Goal: Book appointment/travel/reservation

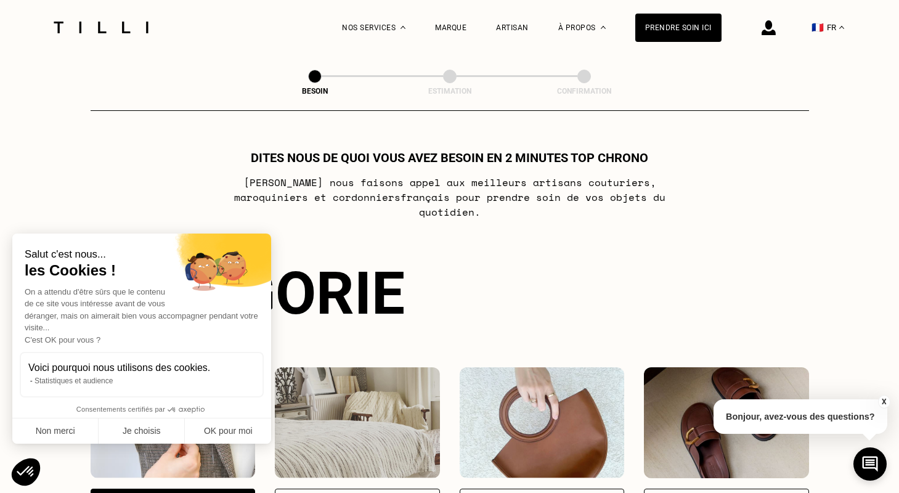
select select "FR"
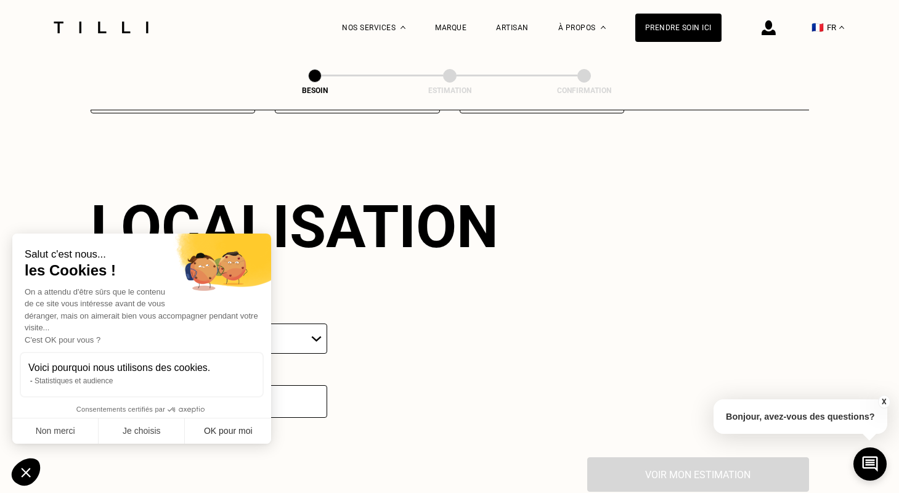
click at [236, 427] on button "OK pour moi" at bounding box center [228, 431] width 86 height 26
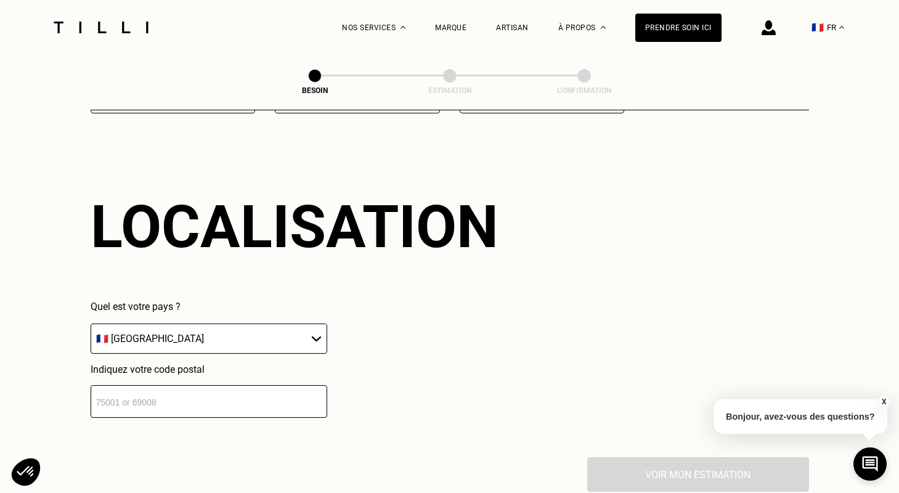
click at [217, 395] on input "number" at bounding box center [209, 401] width 236 height 33
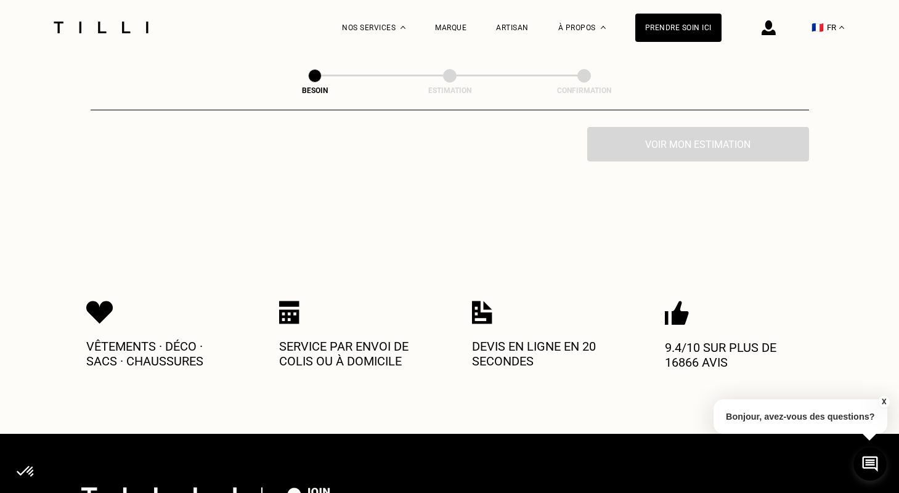
scroll to position [2101, 0]
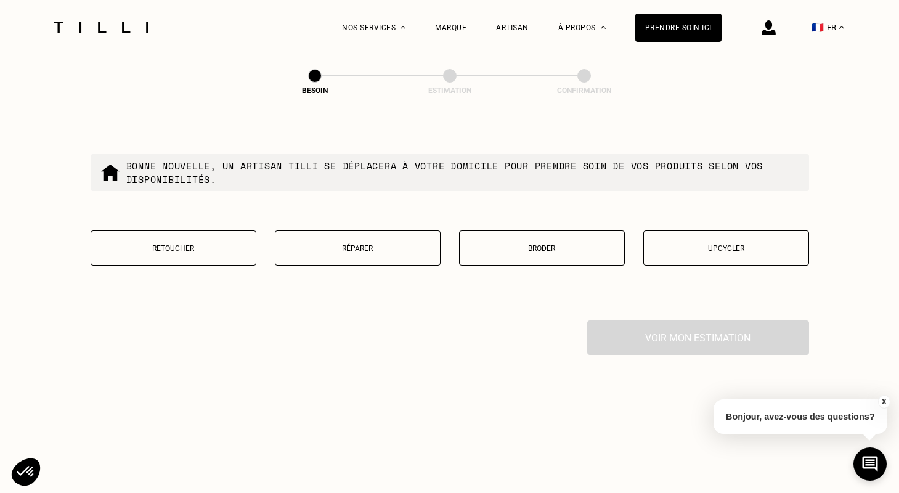
type input "75008"
click at [372, 246] on button "Réparer" at bounding box center [358, 247] width 166 height 35
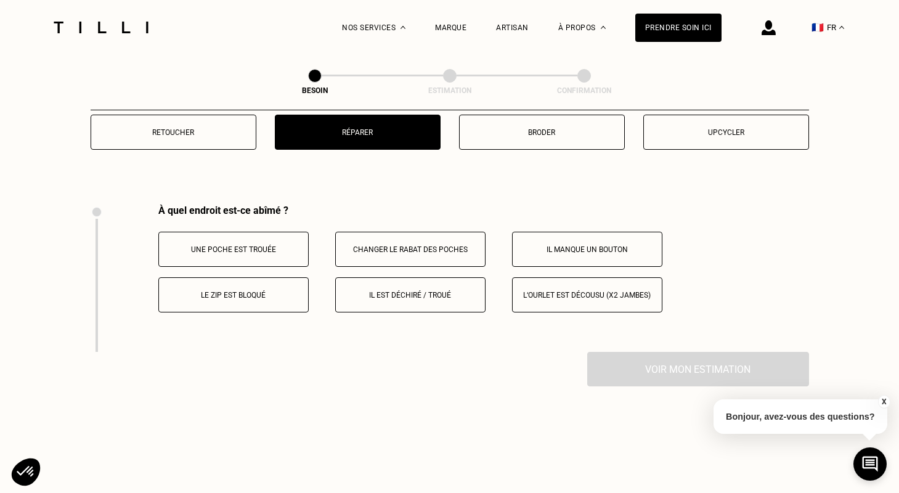
scroll to position [2216, 0]
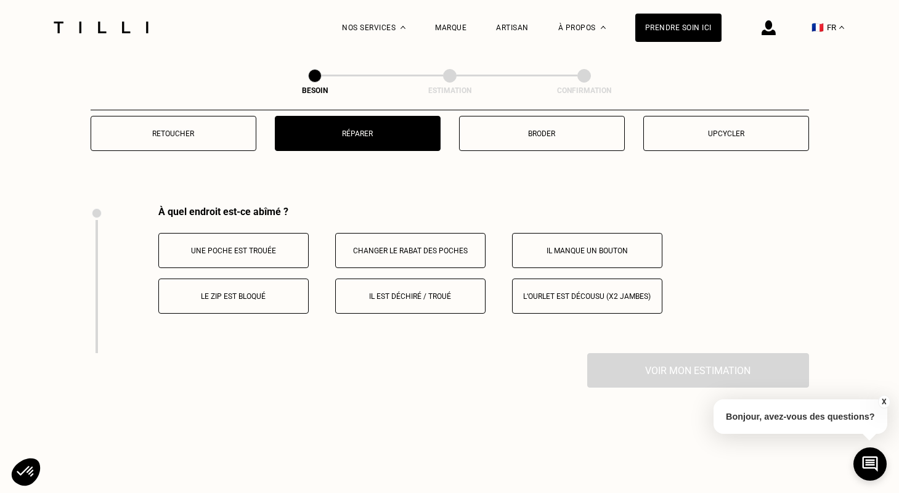
click at [392, 292] on p "Il est déchiré / troué" at bounding box center [410, 296] width 137 height 9
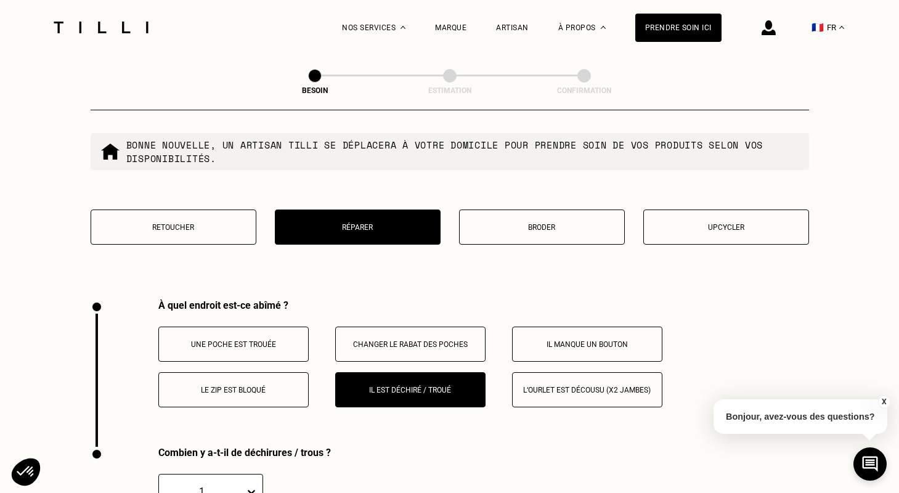
scroll to position [2129, 0]
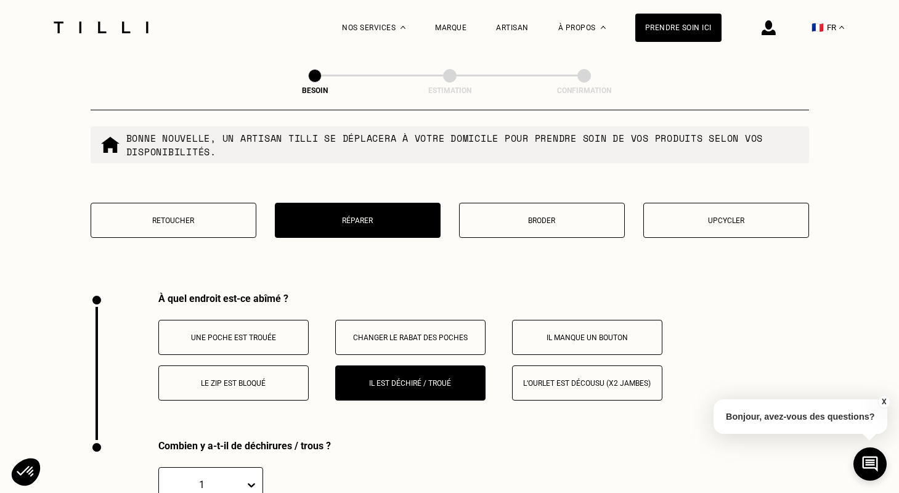
click at [176, 203] on button "Retoucher" at bounding box center [174, 220] width 166 height 35
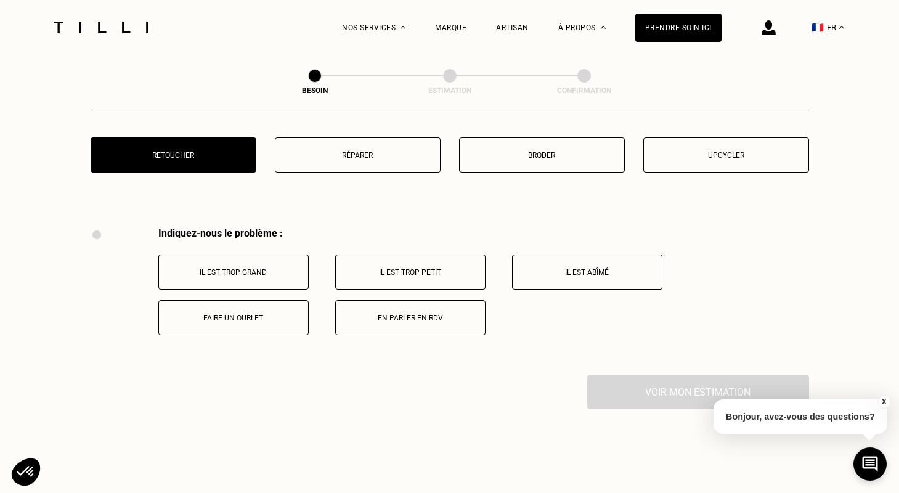
scroll to position [2188, 0]
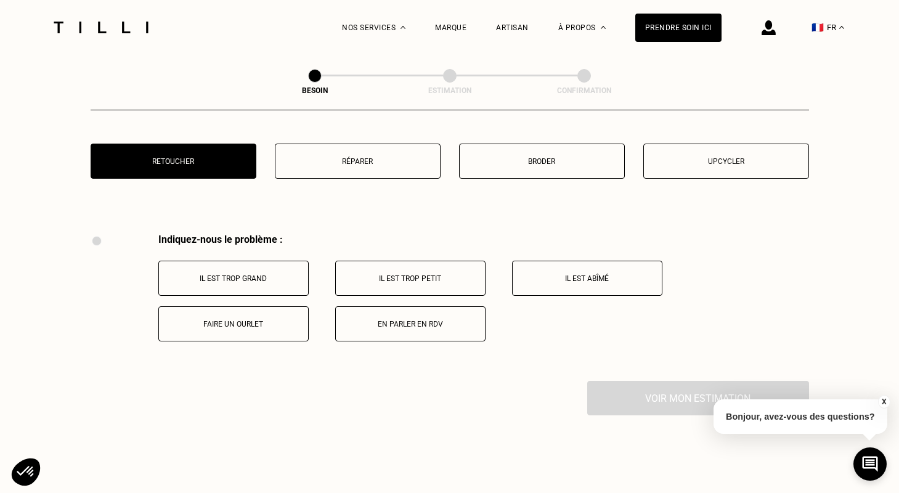
click at [600, 273] on button "Il est abîmé" at bounding box center [587, 278] width 150 height 35
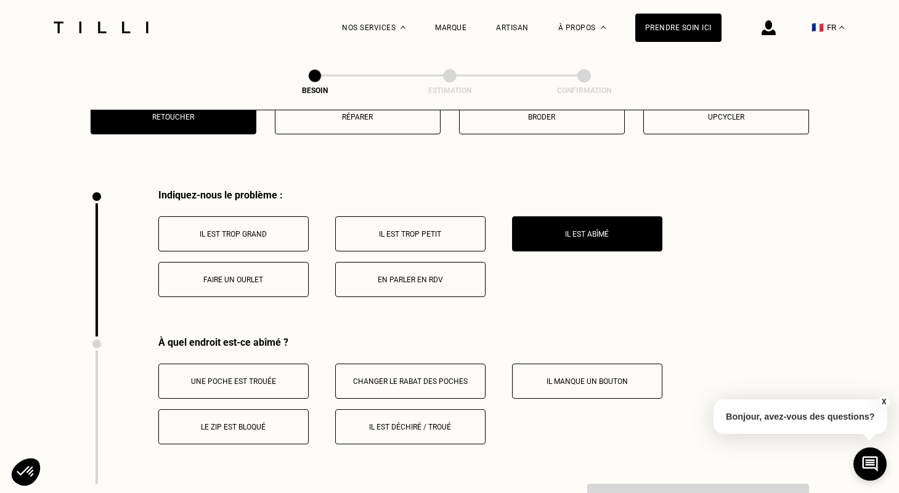
scroll to position [2189, 0]
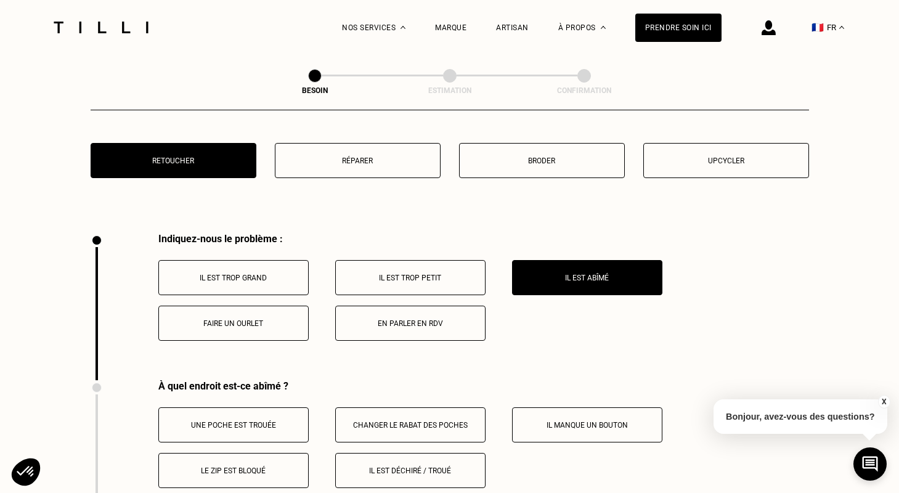
click at [382, 453] on button "Il est déchiré / troué" at bounding box center [410, 470] width 150 height 35
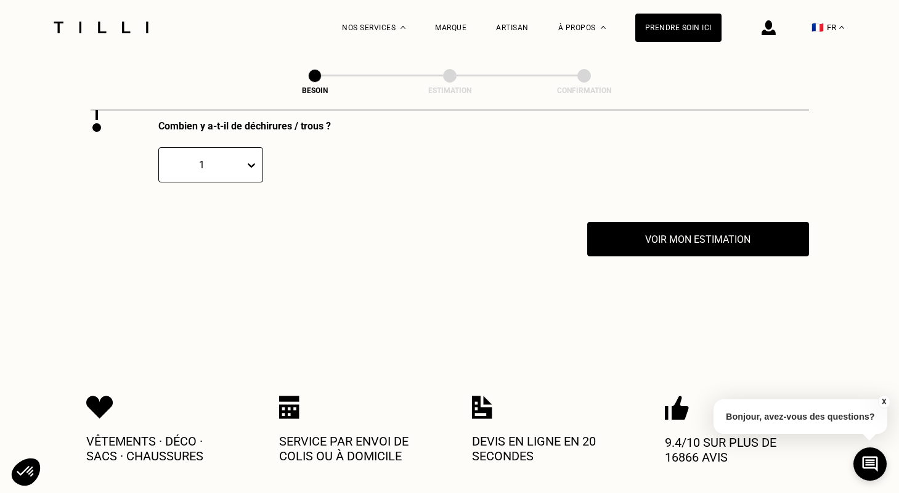
scroll to position [2548, 0]
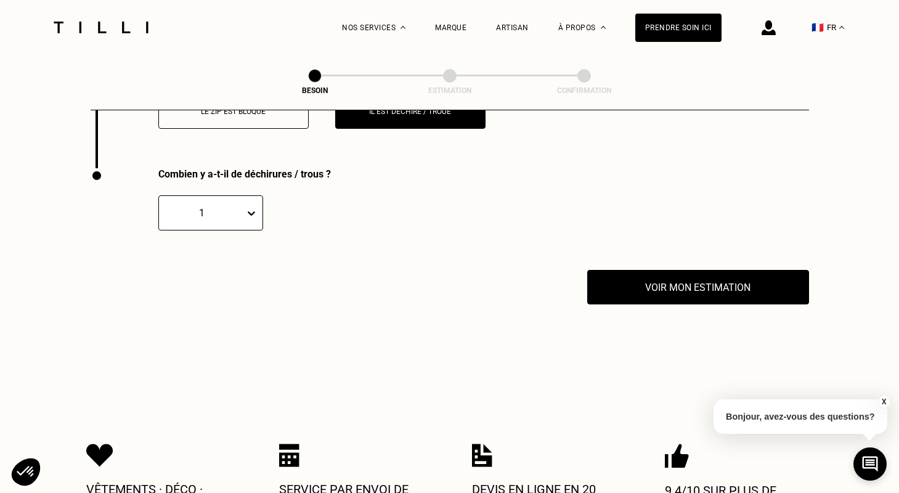
click at [249, 211] on div at bounding box center [253, 213] width 17 height 22
click at [227, 261] on div "2" at bounding box center [210, 272] width 105 height 23
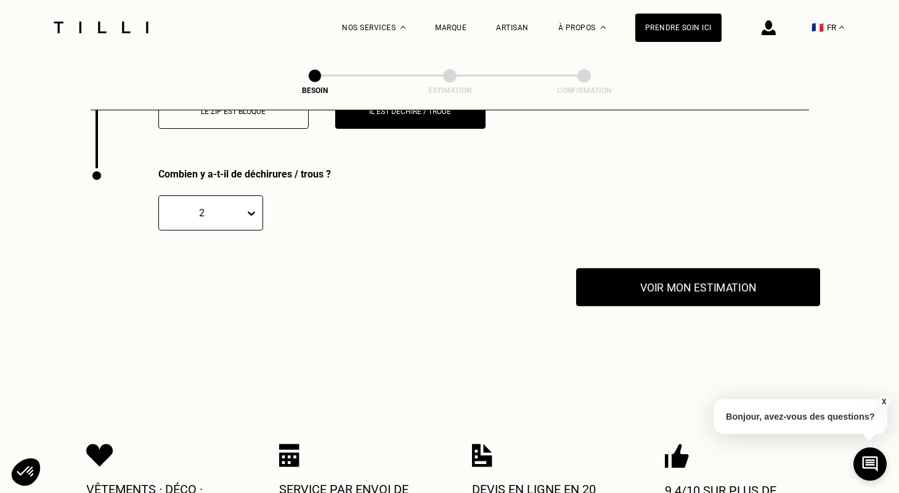
click at [596, 278] on button "Voir mon estimation" at bounding box center [698, 287] width 244 height 38
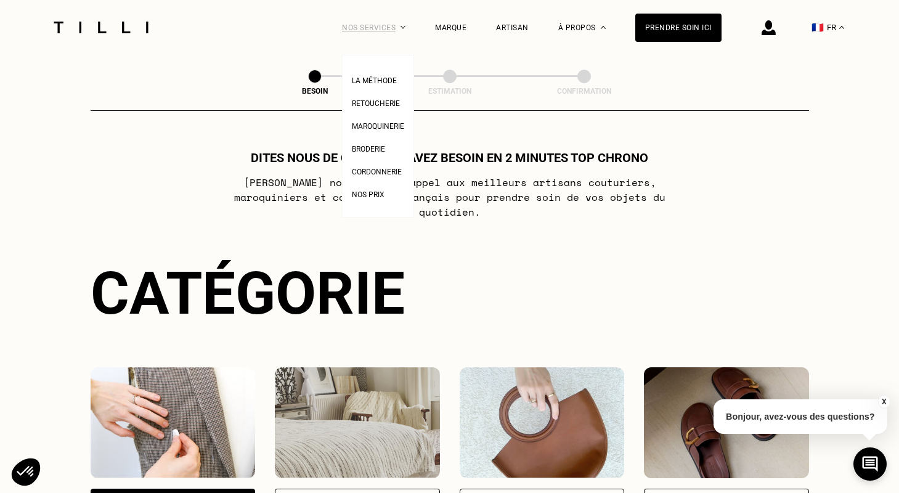
scroll to position [0, 0]
